Goal: Communication & Community: Answer question/provide support

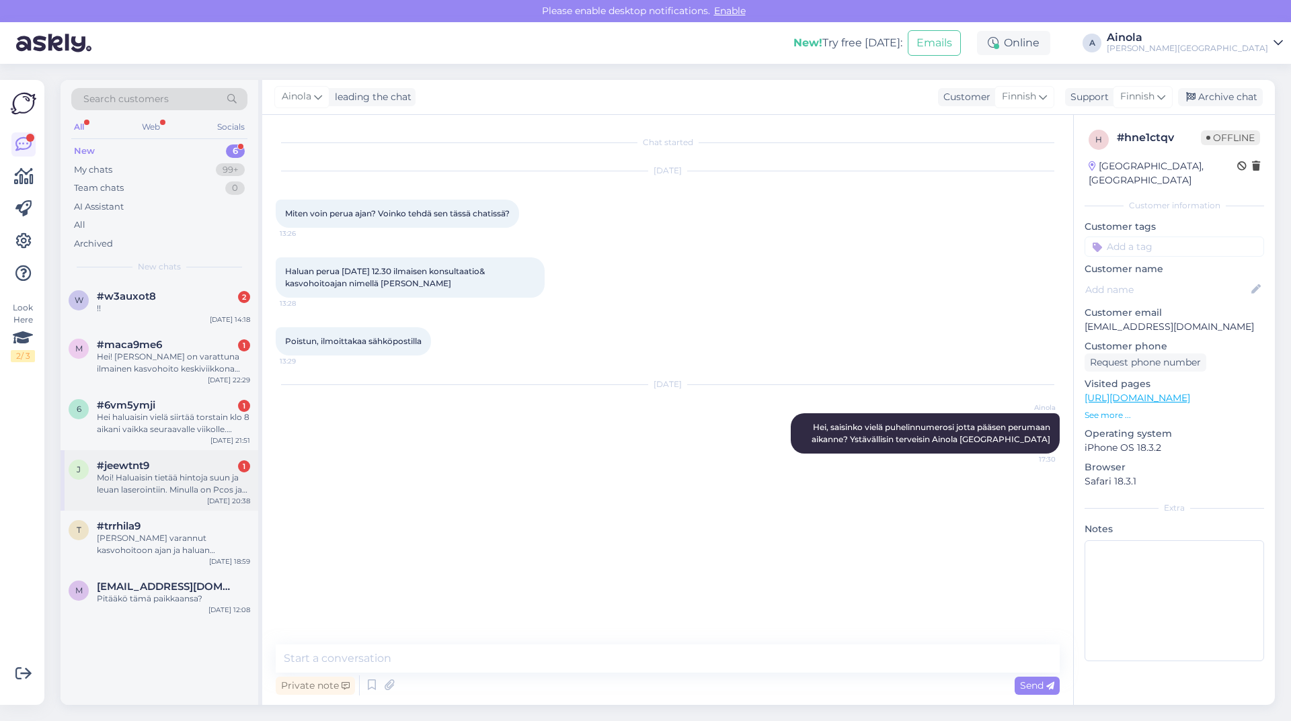
click at [218, 485] on div "Moi! Haluaisin tietää hintoja suun ja leuan laserointiin. Minulla on Pcos ja se…" at bounding box center [173, 484] width 153 height 24
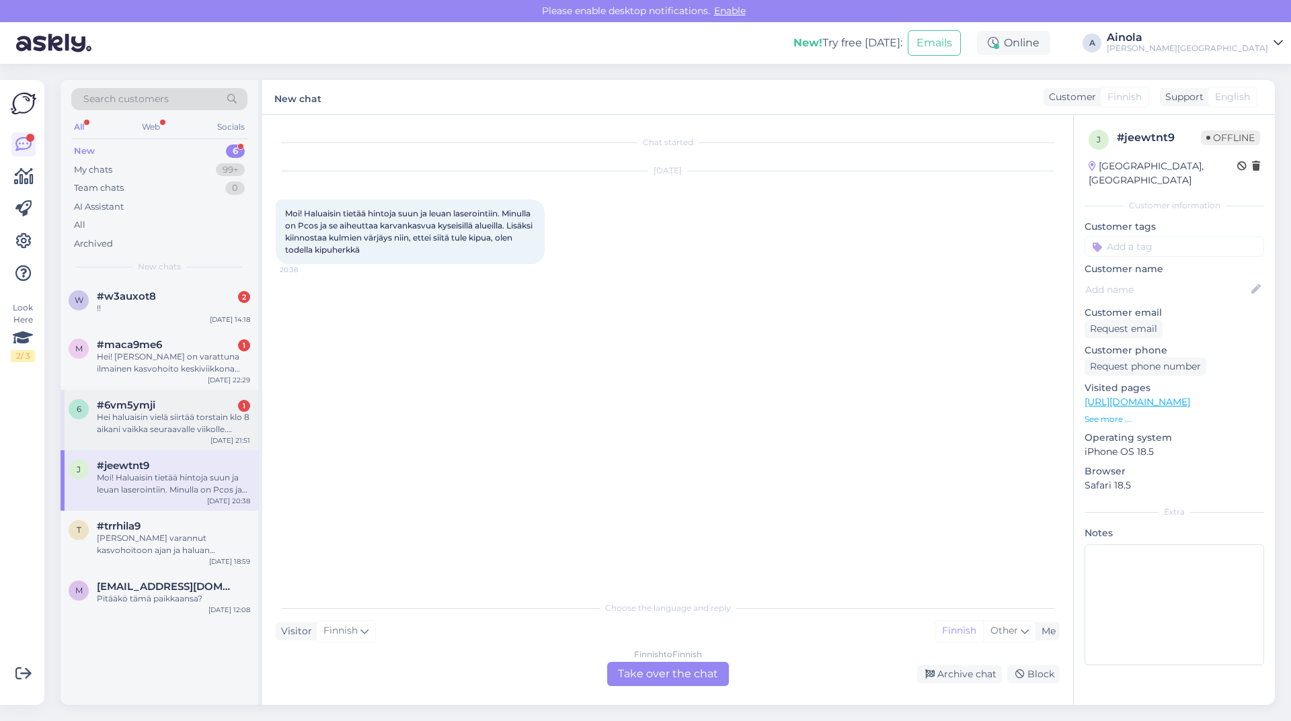
click at [220, 409] on div "#6vm5ymji 1" at bounding box center [173, 405] width 153 height 12
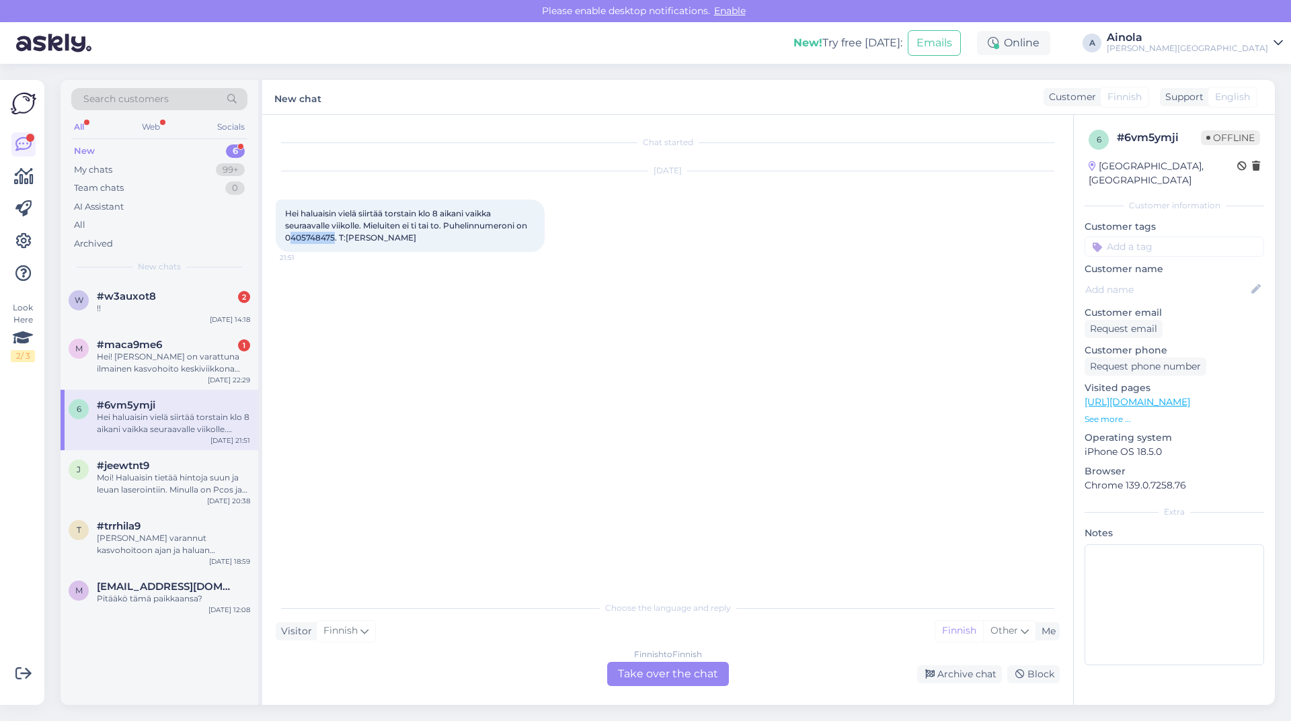
drag, startPoint x: 288, startPoint y: 239, endPoint x: 335, endPoint y: 245, distance: 47.4
click at [335, 245] on div "Hei haluaisin vielä siirtää torstain klo 8 aikani vaikka seuraavalle viikolle. …" at bounding box center [410, 226] width 269 height 52
copy span "405748475"
click at [325, 202] on div "Hei haluaisin vielä siirtää torstain klo 8 aikani vaikka seuraavalle viikolle. …" at bounding box center [410, 226] width 269 height 52
drag, startPoint x: 284, startPoint y: 214, endPoint x: 427, endPoint y: 245, distance: 145.8
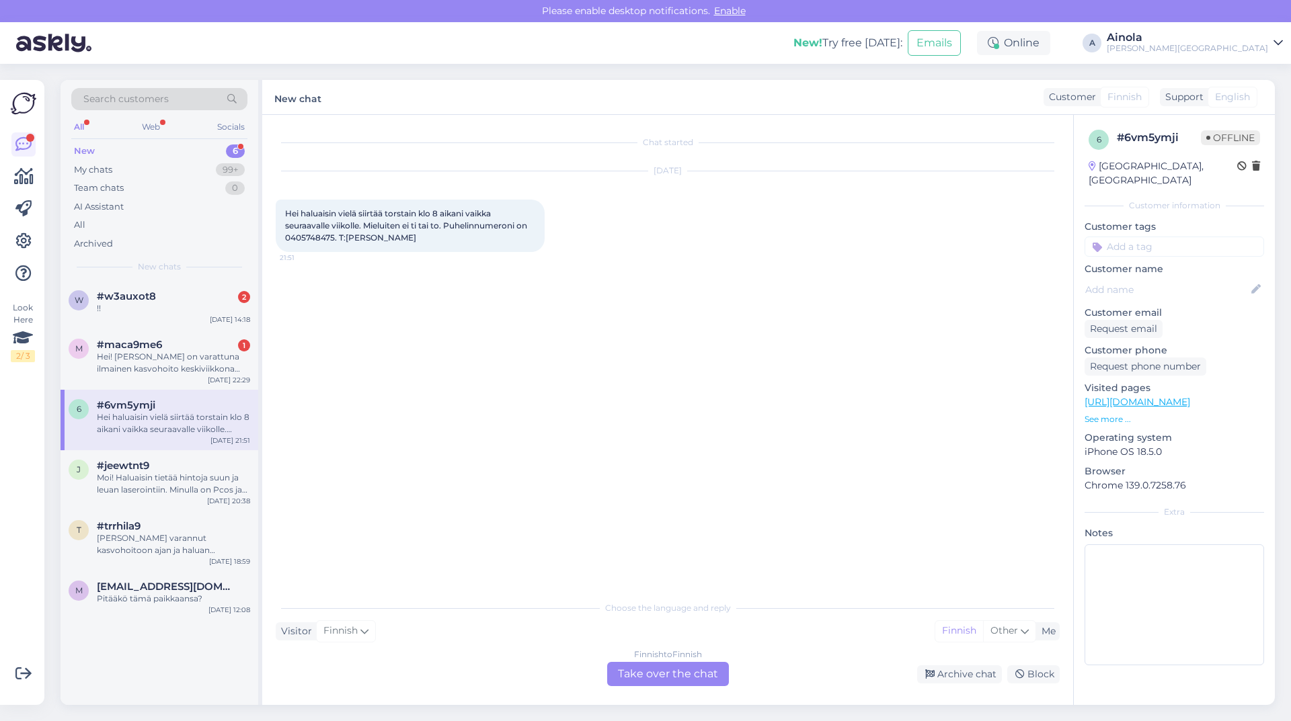
click at [427, 245] on div "Hei haluaisin vielä siirtää torstain klo 8 aikani vaikka seuraavalle viikolle. …" at bounding box center [410, 226] width 269 height 52
copy span "Hei haluaisin vielä siirtää torstain klo 8 aikani vaikka seuraavalle viikolle. …"
click at [363, 304] on div "Chat started [DATE] Hei haluaisin vielä siirtää torstain klo 8 aikani vaikka se…" at bounding box center [674, 355] width 796 height 454
click at [694, 674] on div "Finnish to Finnish Take over the chat" at bounding box center [668, 674] width 122 height 24
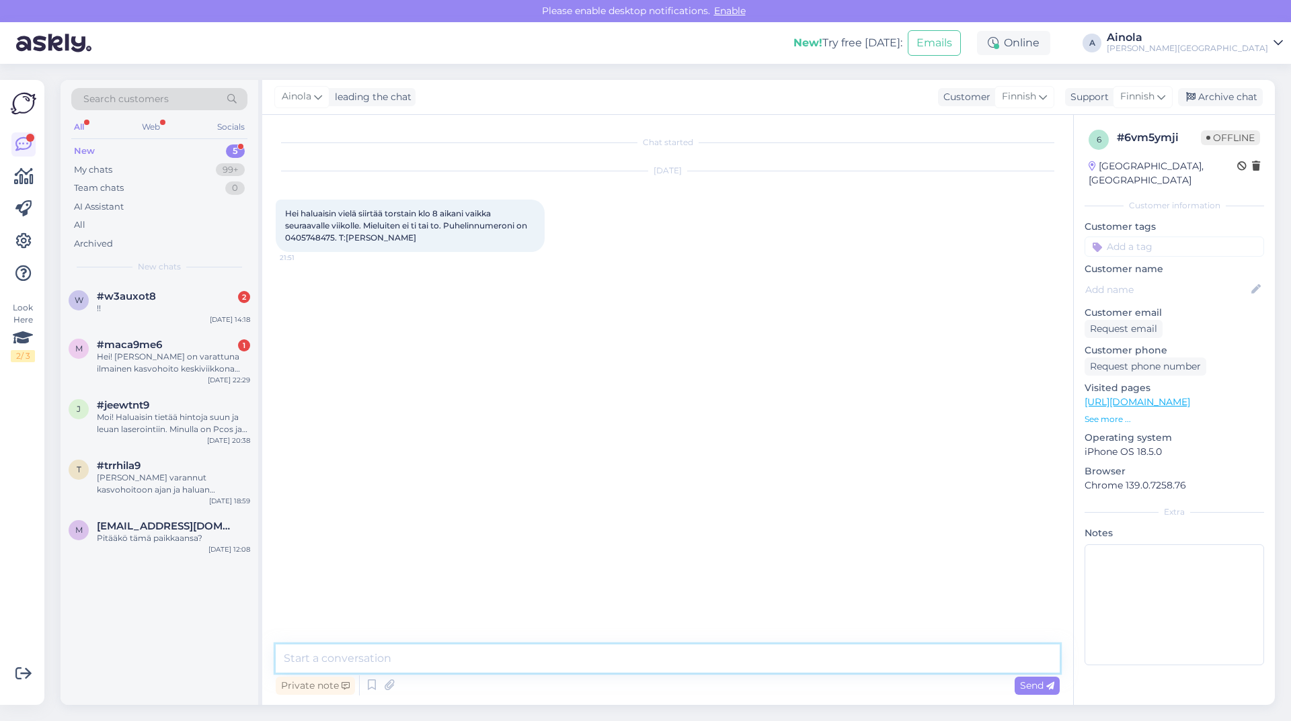
click at [489, 663] on textarea at bounding box center [668, 659] width 784 height 28
type textarea "Hei, Peruutin nyt aikanne tältä viikolta. Ensi viikolta löytyi yksi vapaa aika …"
